Goal: Information Seeking & Learning: Learn about a topic

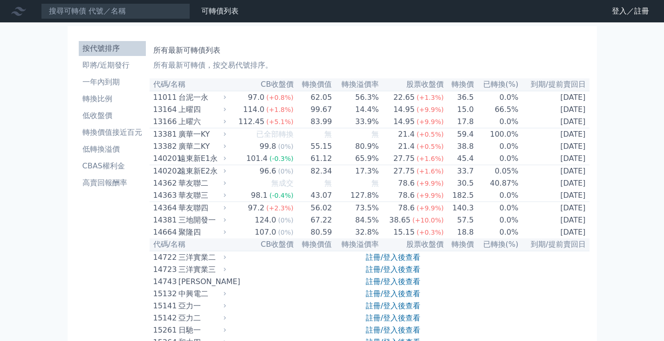
click at [617, 8] on link "登入／註冊" at bounding box center [630, 11] width 52 height 15
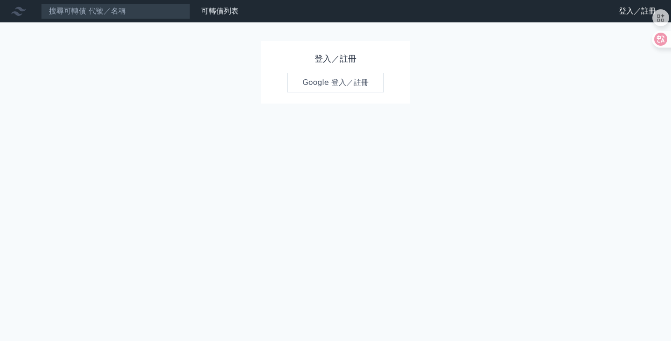
click at [328, 81] on link "Google 登入／註冊" at bounding box center [335, 83] width 97 height 20
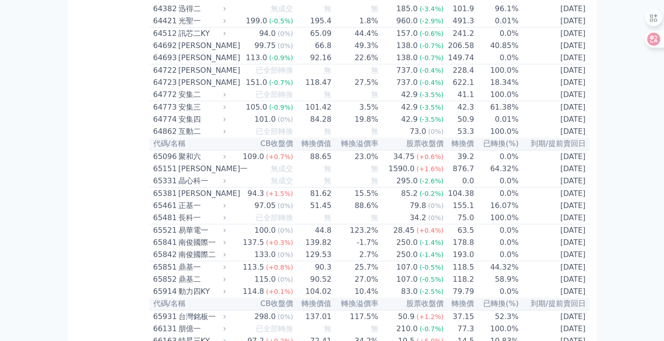
scroll to position [3522, 0]
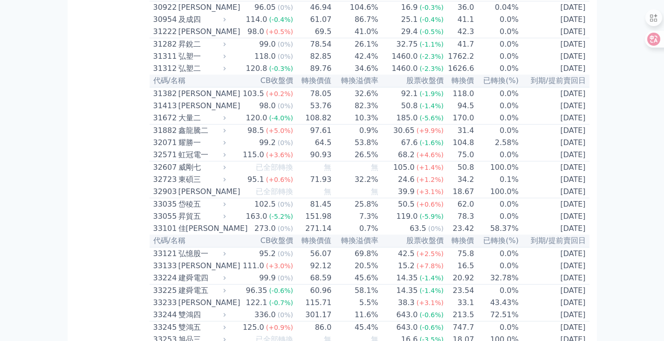
scroll to position [1444, 0]
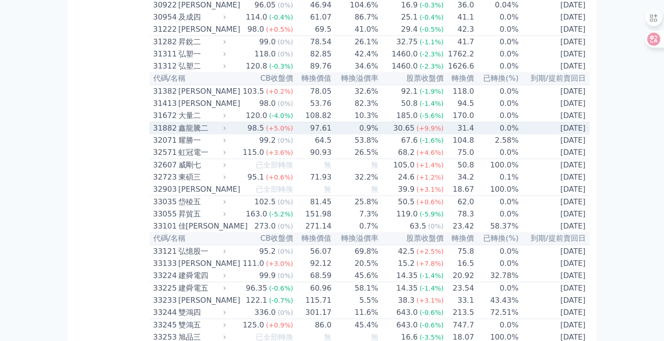
click at [175, 134] on div "31882" at bounding box center [164, 128] width 23 height 11
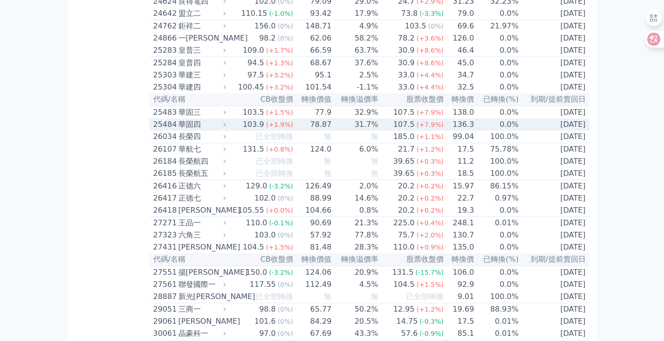
scroll to position [758, 0]
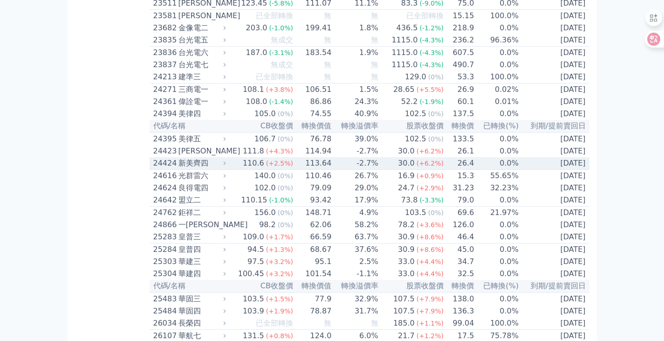
click at [157, 169] on div "24424" at bounding box center [164, 162] width 23 height 11
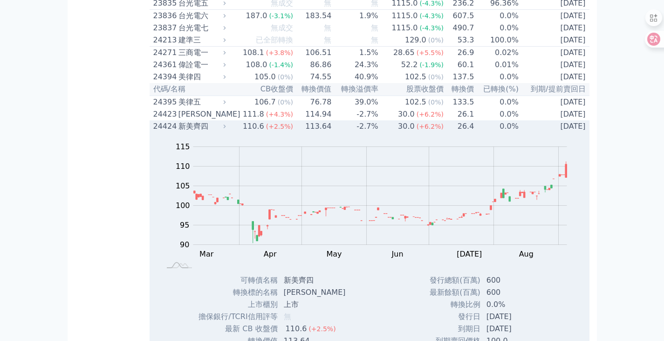
scroll to position [851, 0]
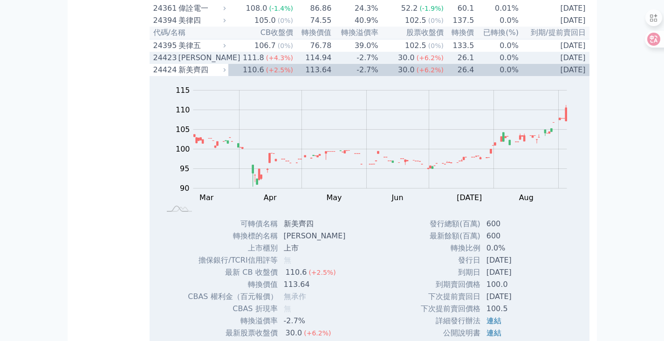
click at [157, 63] on div "24423" at bounding box center [164, 57] width 23 height 11
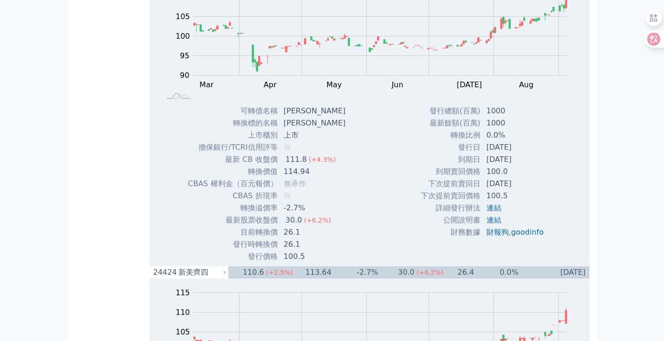
scroll to position [0, 0]
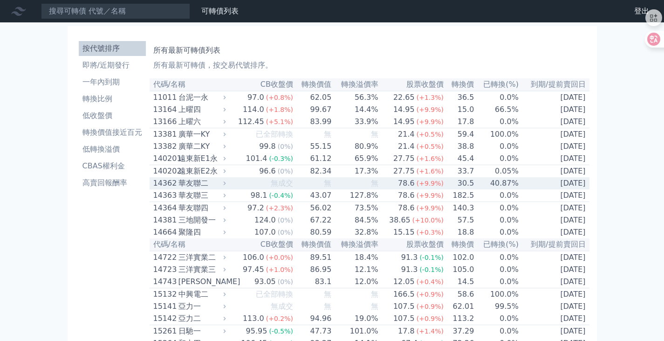
click at [162, 189] on div "14362" at bounding box center [164, 183] width 23 height 11
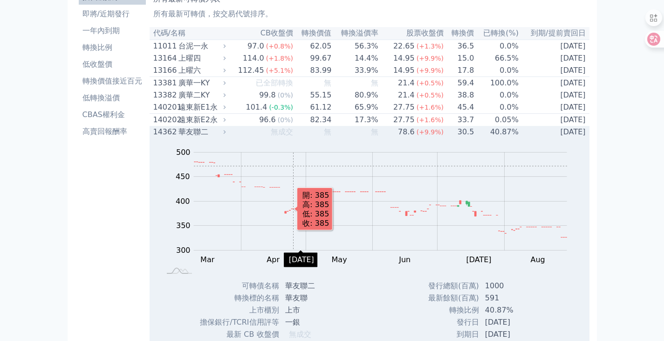
scroll to position [47, 0]
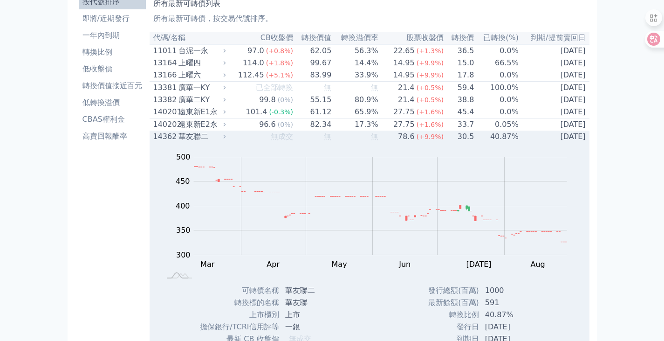
click at [157, 142] on div "14362" at bounding box center [164, 136] width 23 height 11
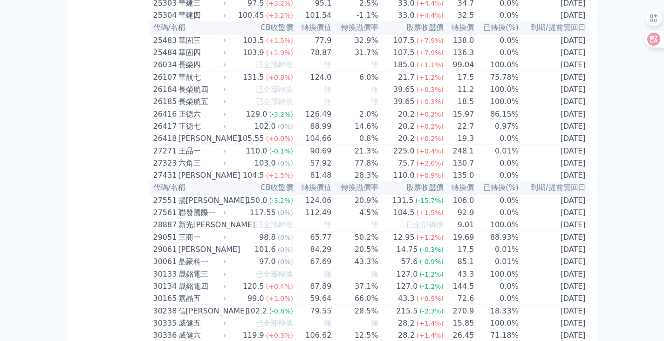
scroll to position [1537, 0]
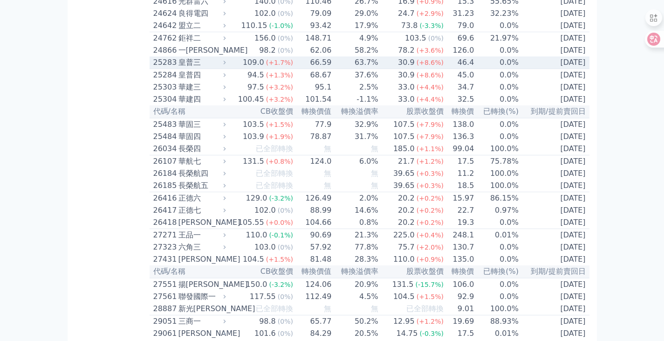
click at [156, 68] on div "25283" at bounding box center [164, 62] width 23 height 11
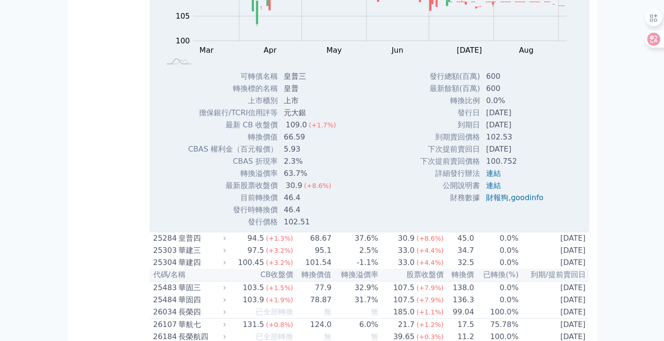
scroll to position [1631, 0]
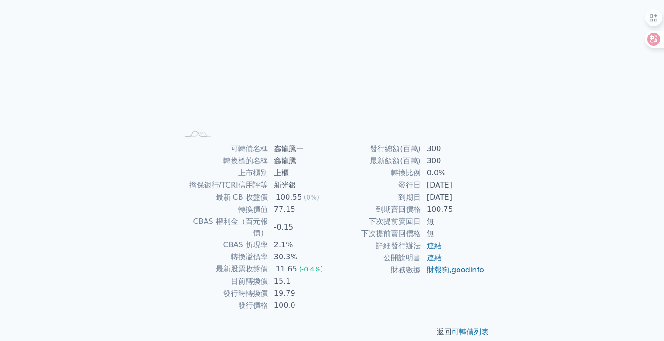
scroll to position [91, 0]
